Goal: Transaction & Acquisition: Purchase product/service

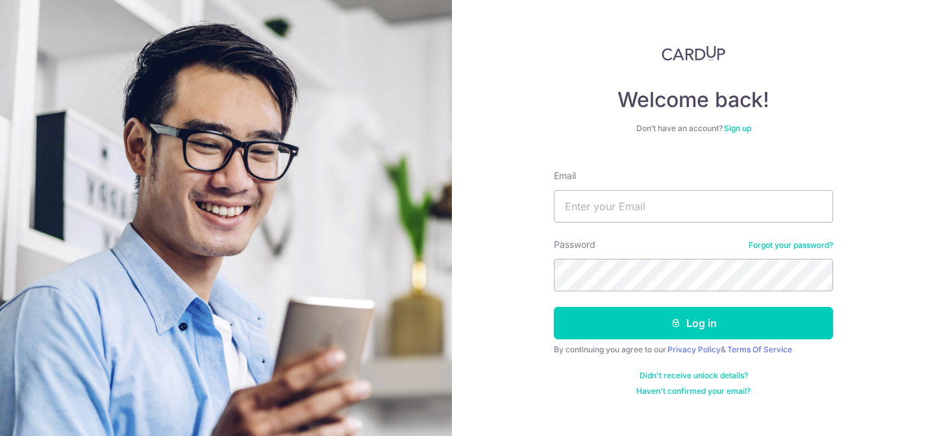
click at [702, 208] on input "Email" at bounding box center [693, 206] width 279 height 32
type input "jacklynchu94@gmail.com"
click at [554, 307] on button "Log in" at bounding box center [693, 323] width 279 height 32
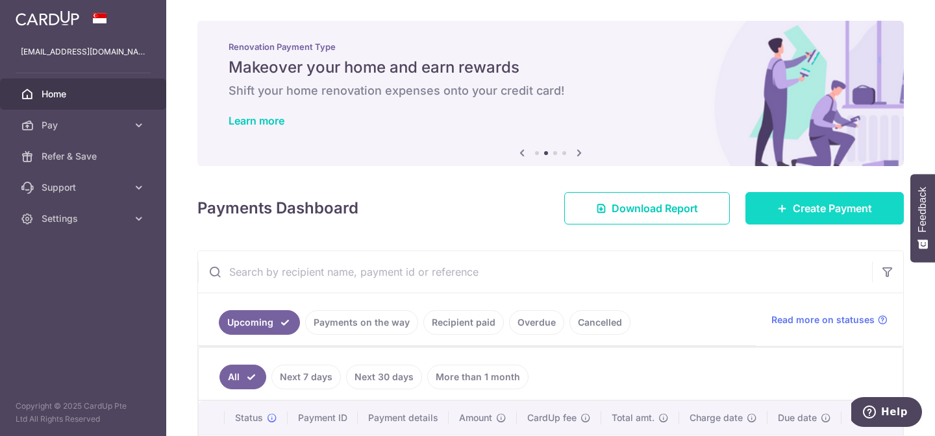
click at [815, 209] on span "Create Payment" at bounding box center [832, 209] width 79 height 16
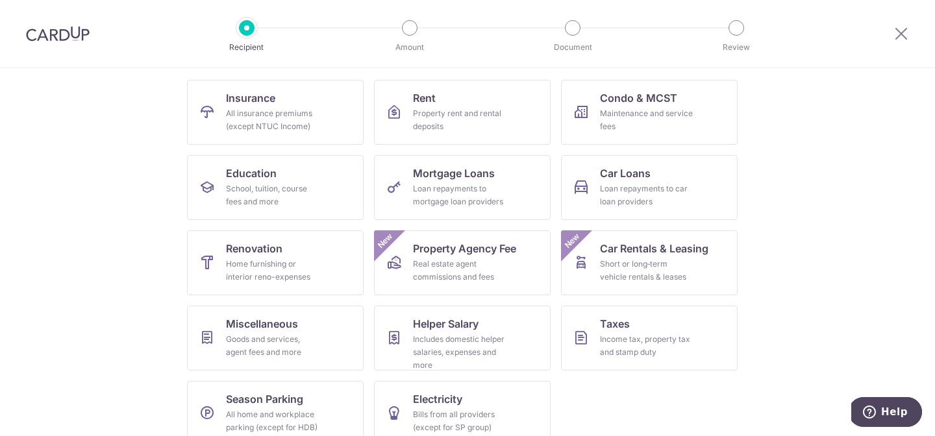
scroll to position [145, 0]
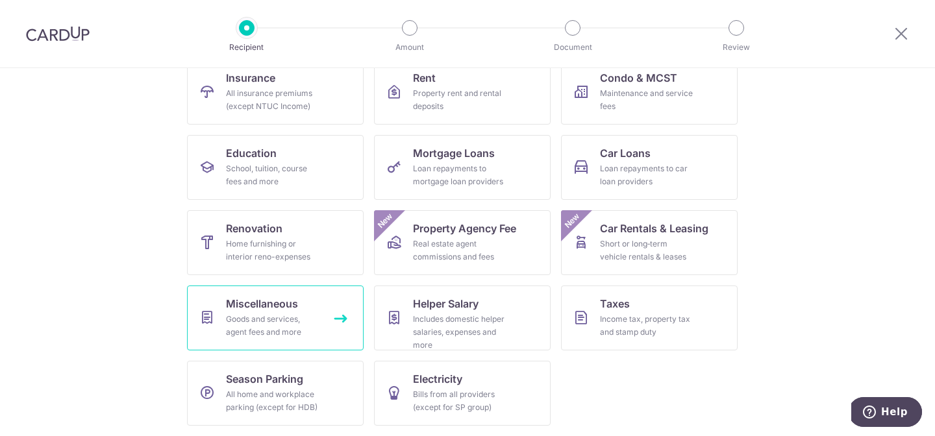
click at [302, 319] on div "Goods and services, agent fees and more" at bounding box center [272, 326] width 93 height 26
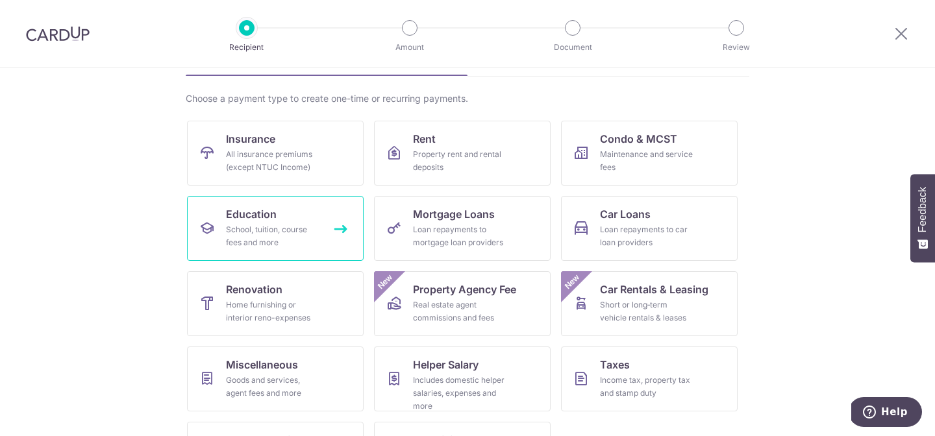
scroll to position [88, 0]
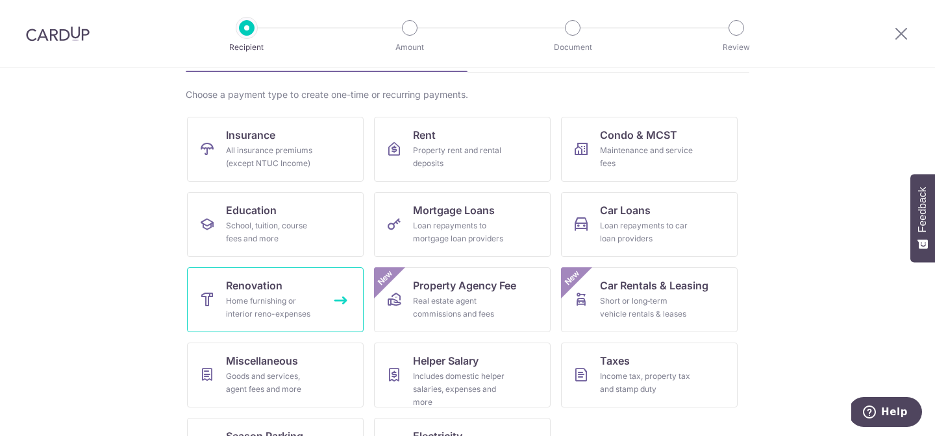
click at [290, 297] on div "Home furnishing or interior reno-expenses" at bounding box center [272, 308] width 93 height 26
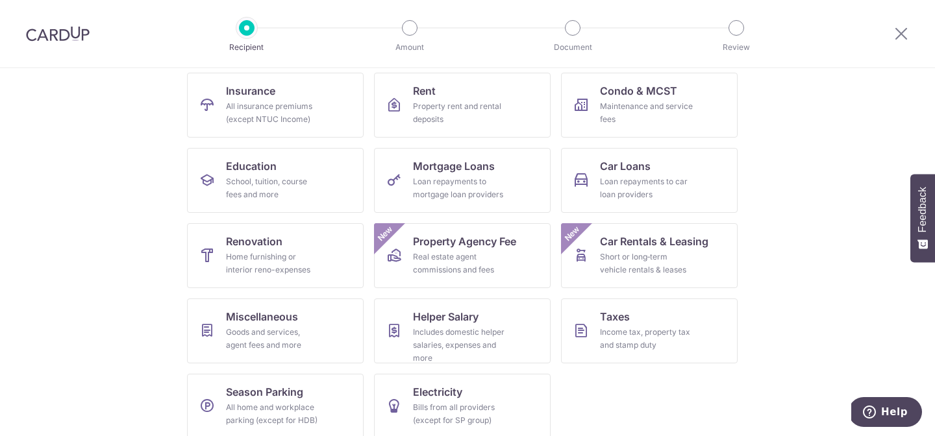
scroll to position [145, 0]
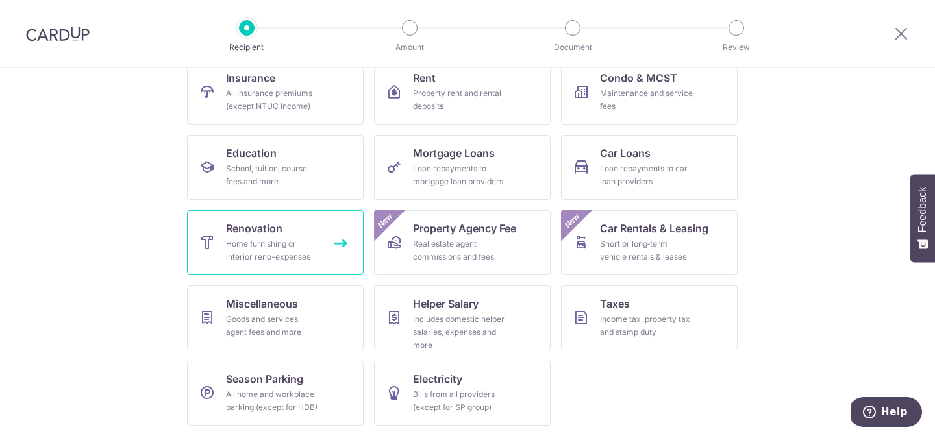
click at [260, 247] on div "Home furnishing or interior reno-expenses" at bounding box center [272, 251] width 93 height 26
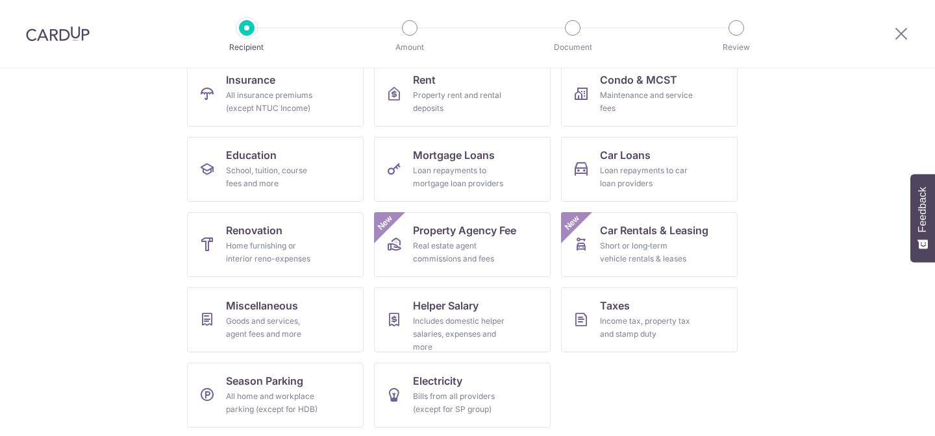
scroll to position [145, 0]
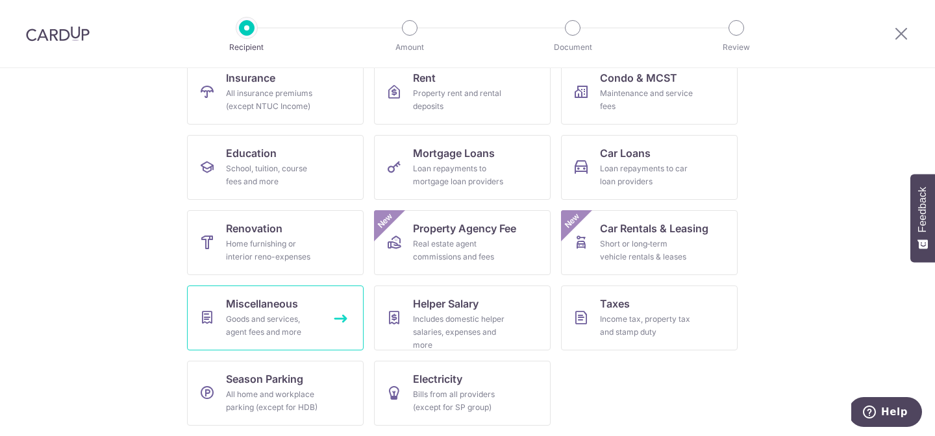
click at [293, 323] on div "Goods and services, agent fees and more" at bounding box center [272, 326] width 93 height 26
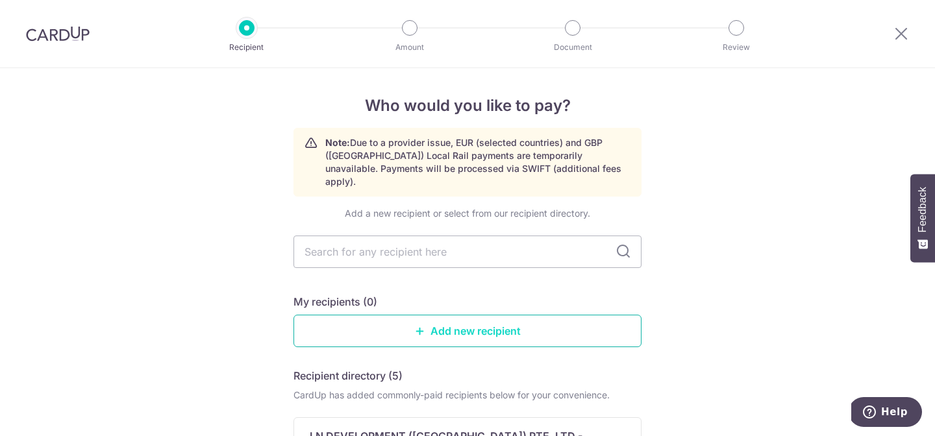
click at [507, 315] on link "Add new recipient" at bounding box center [467, 331] width 348 height 32
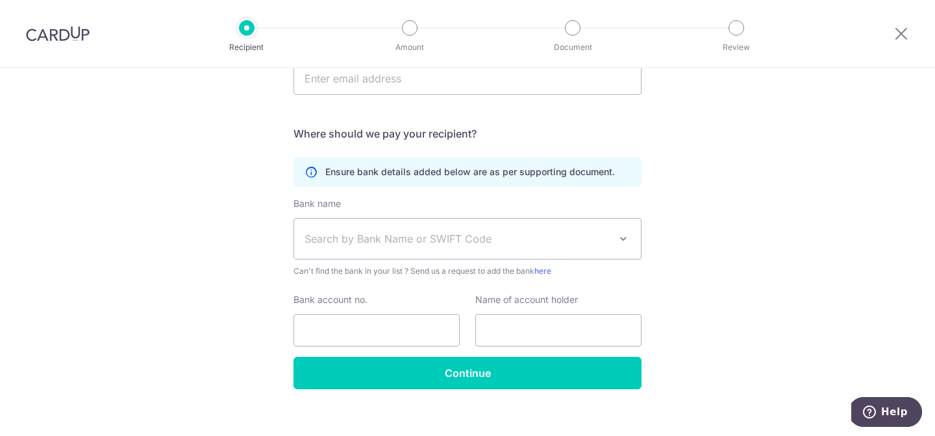
scroll to position [437, 0]
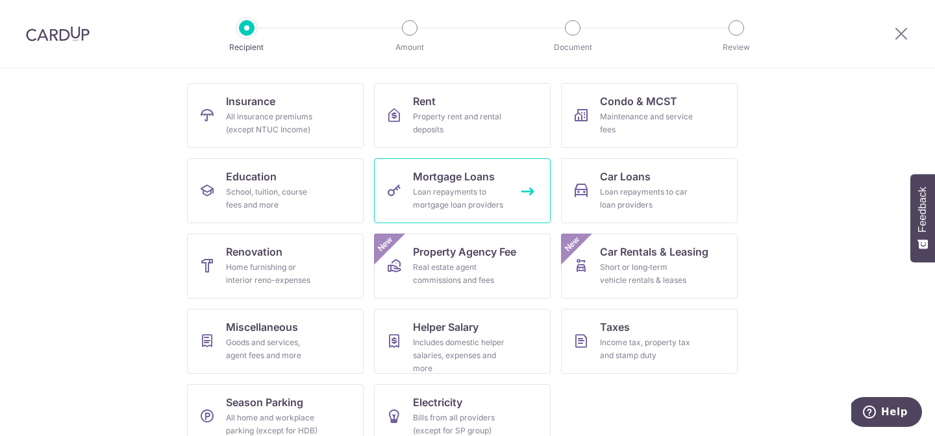
scroll to position [116, 0]
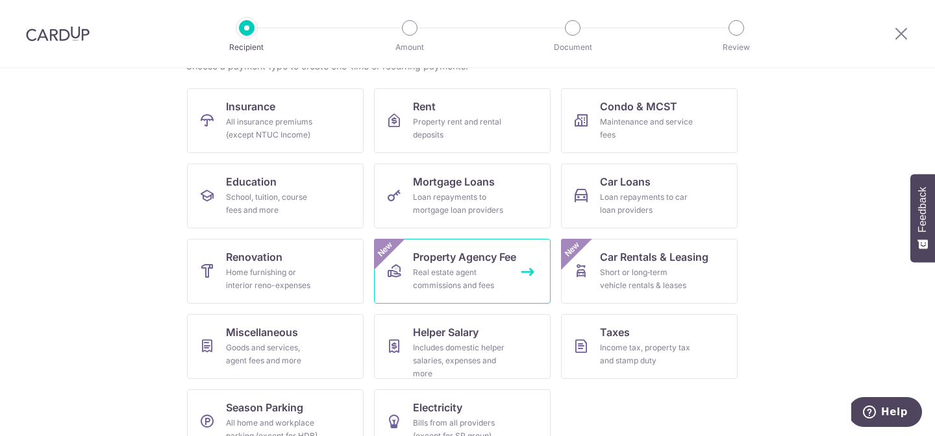
click at [497, 258] on span "Property Agency Fee" at bounding box center [464, 257] width 103 height 16
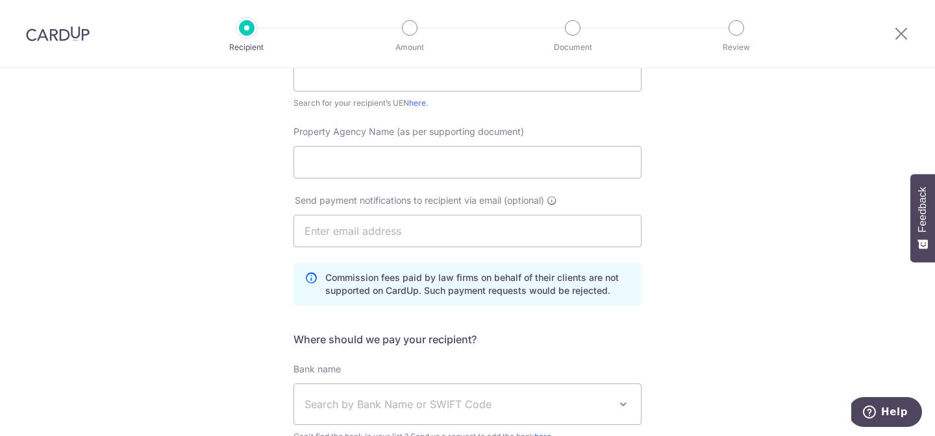
scroll to position [301, 0]
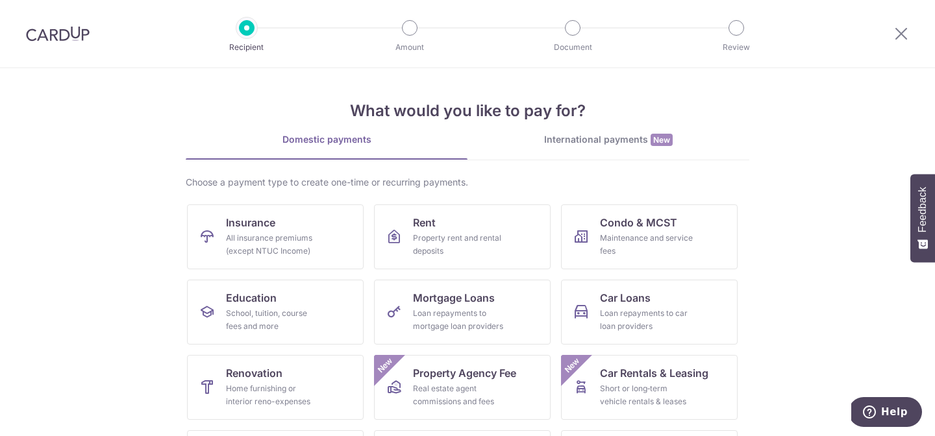
click at [811, 247] on section "What would you like to pay for? Domestic payments International payments New Ch…" at bounding box center [467, 252] width 935 height 368
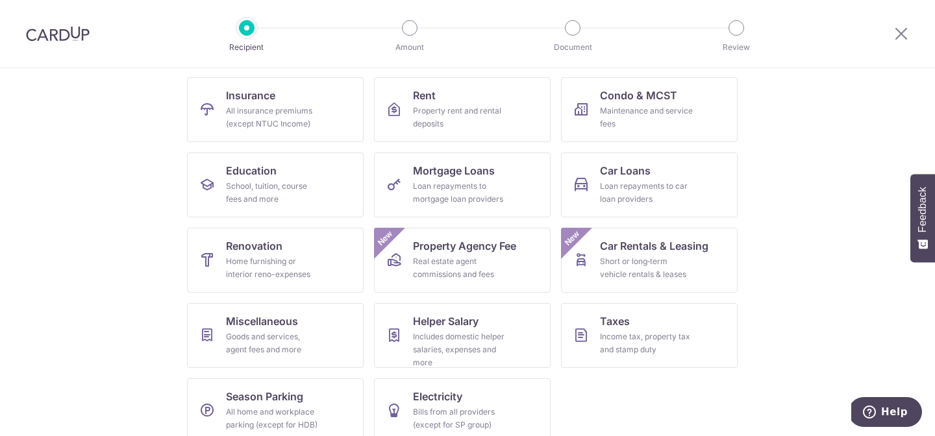
scroll to position [145, 0]
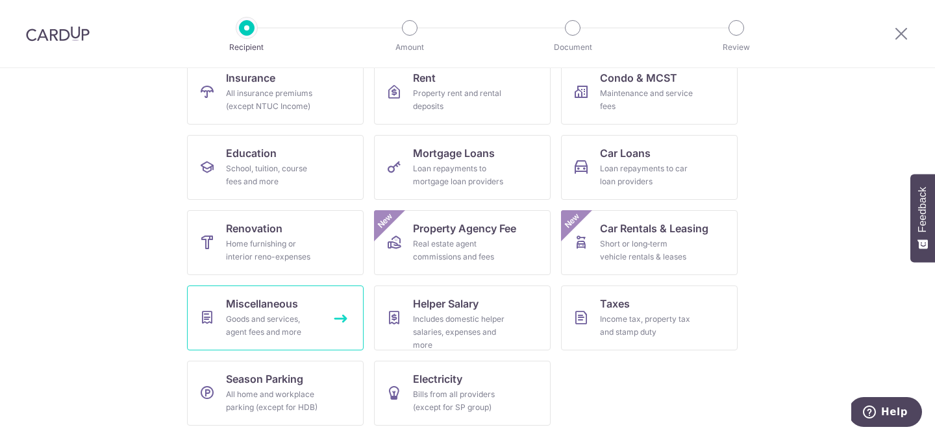
click at [295, 301] on span "Miscellaneous" at bounding box center [262, 304] width 72 height 16
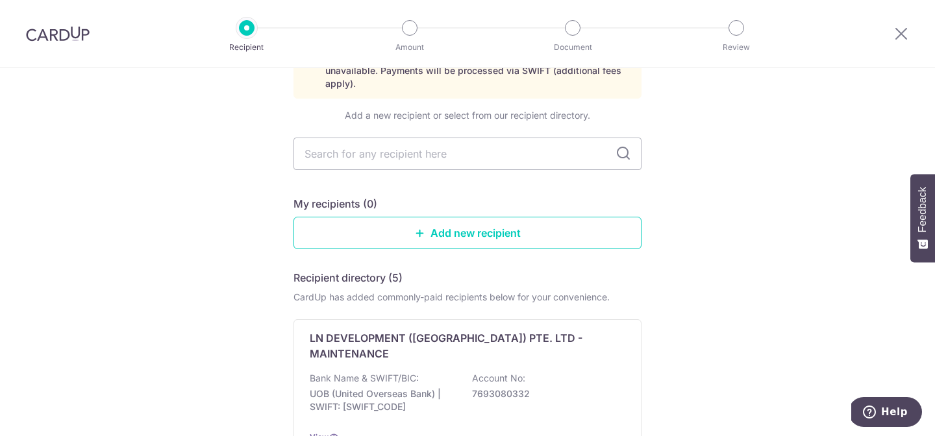
scroll to position [148, 0]
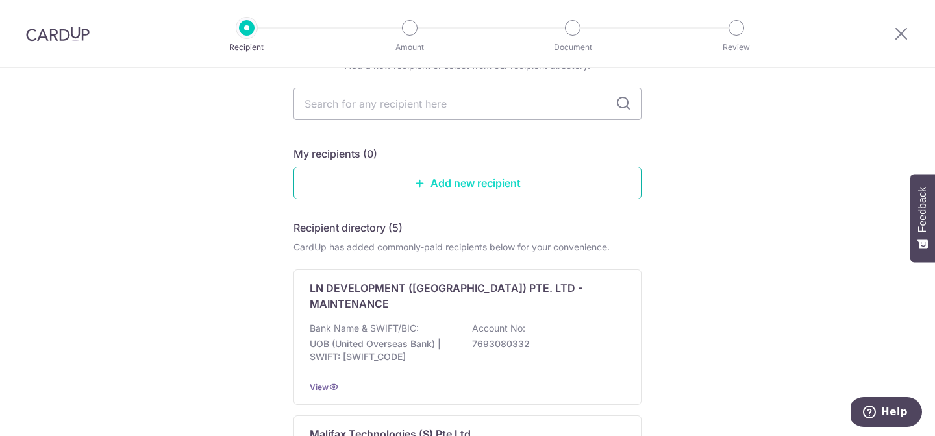
click at [436, 167] on link "Add new recipient" at bounding box center [467, 183] width 348 height 32
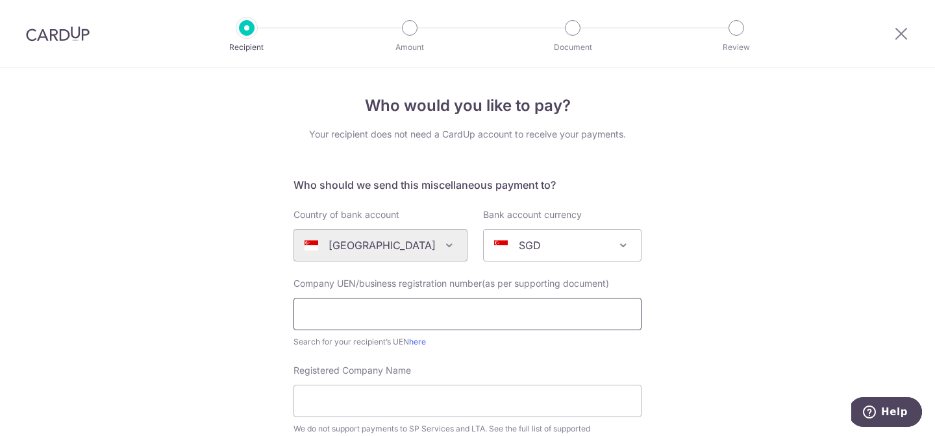
click at [480, 304] on input "text" at bounding box center [467, 314] width 348 height 32
